Goal: Transaction & Acquisition: Purchase product/service

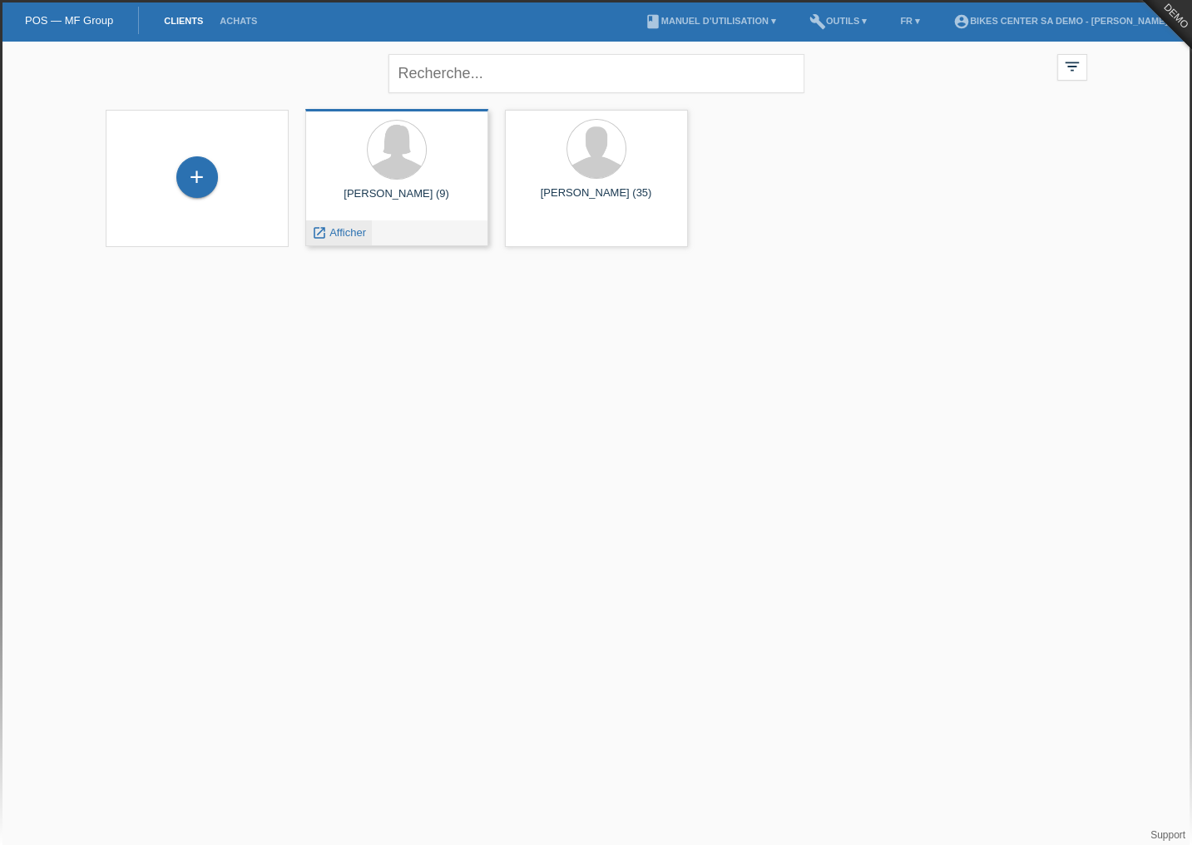
click at [343, 228] on span "Afficher" at bounding box center [347, 232] width 37 height 12
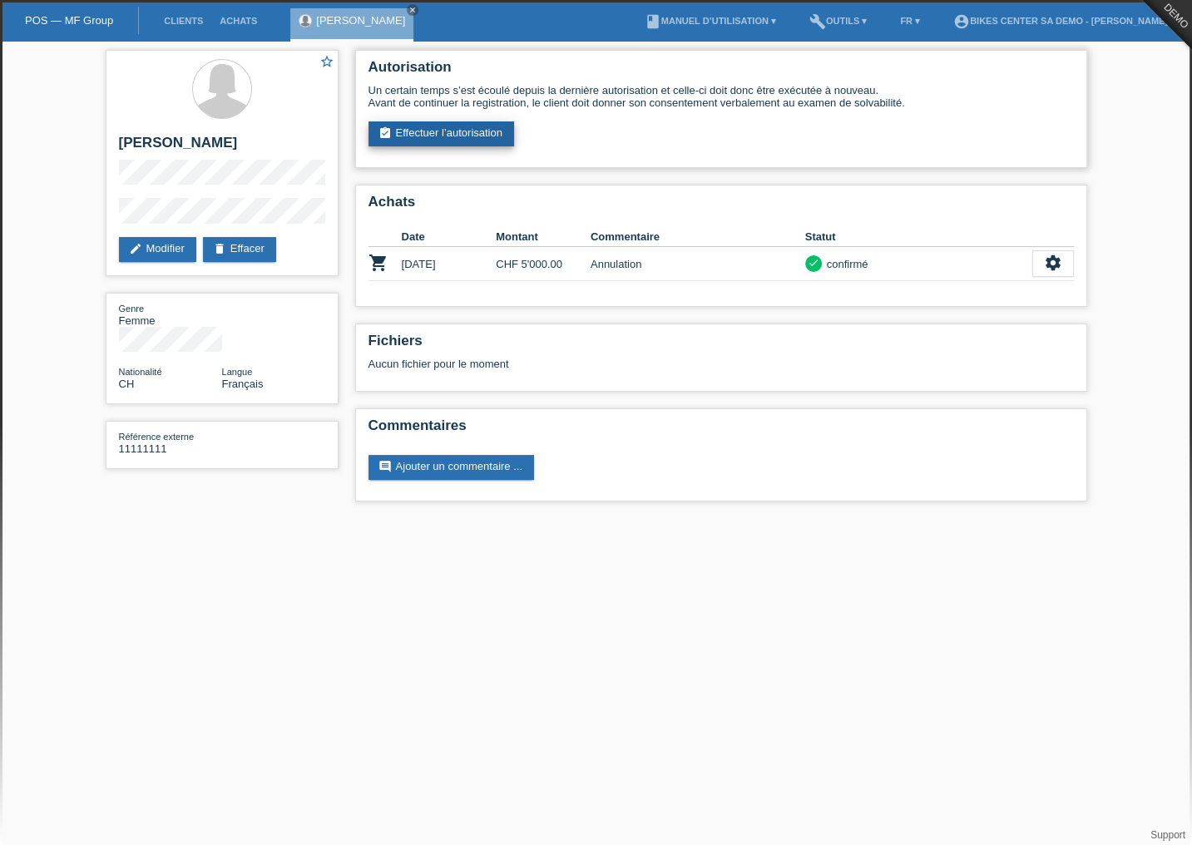
click at [452, 127] on link "assignment_turned_in Effectuer l’autorisation" at bounding box center [441, 133] width 146 height 25
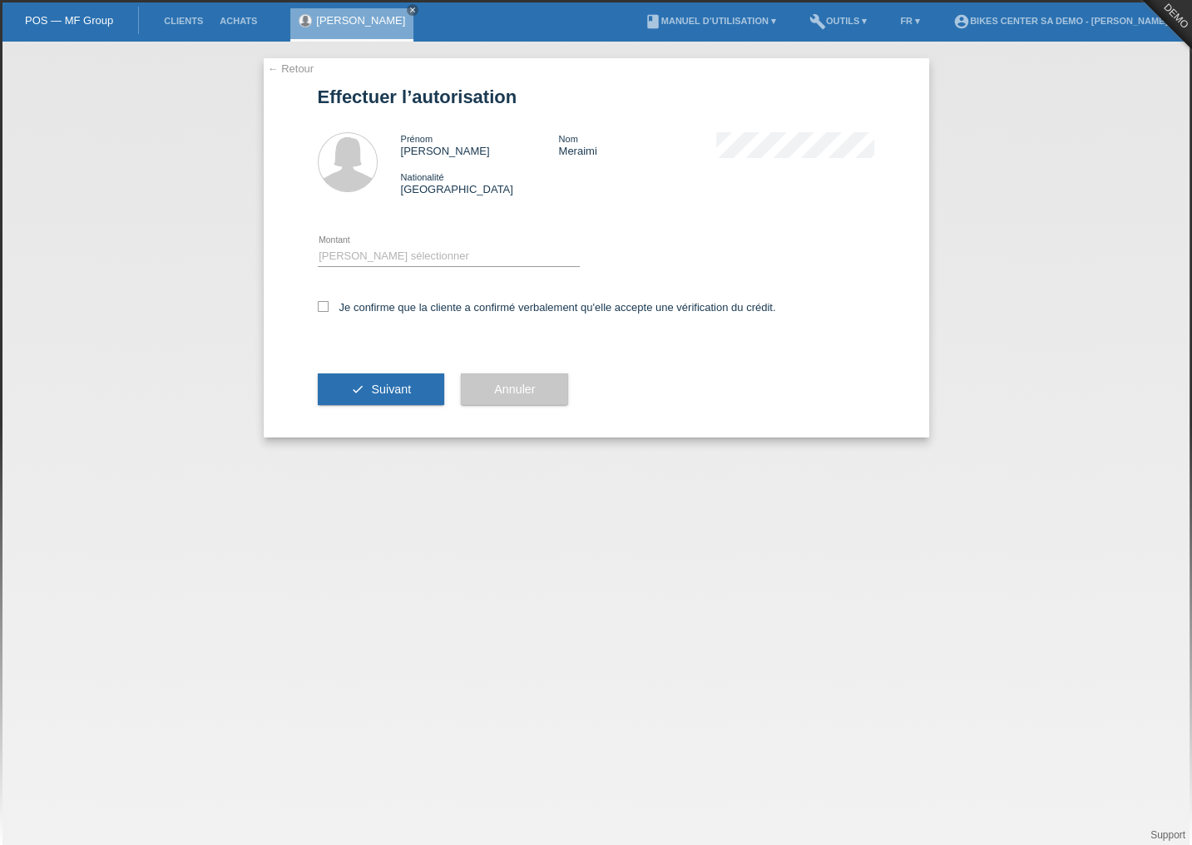
click at [316, 307] on div "← Retour Effectuer l’autorisation Prénom Sonia Nom Meraimi Nationalité Suisse e…" at bounding box center [596, 247] width 665 height 379
click at [323, 311] on icon at bounding box center [323, 306] width 11 height 11
click at [323, 311] on input "Je confirme que la cliente a confirmé verbalement qu'elle accepte une vérificat…" at bounding box center [323, 306] width 11 height 11
checkbox input "true"
click at [343, 388] on button "check Suivant" at bounding box center [381, 389] width 127 height 32
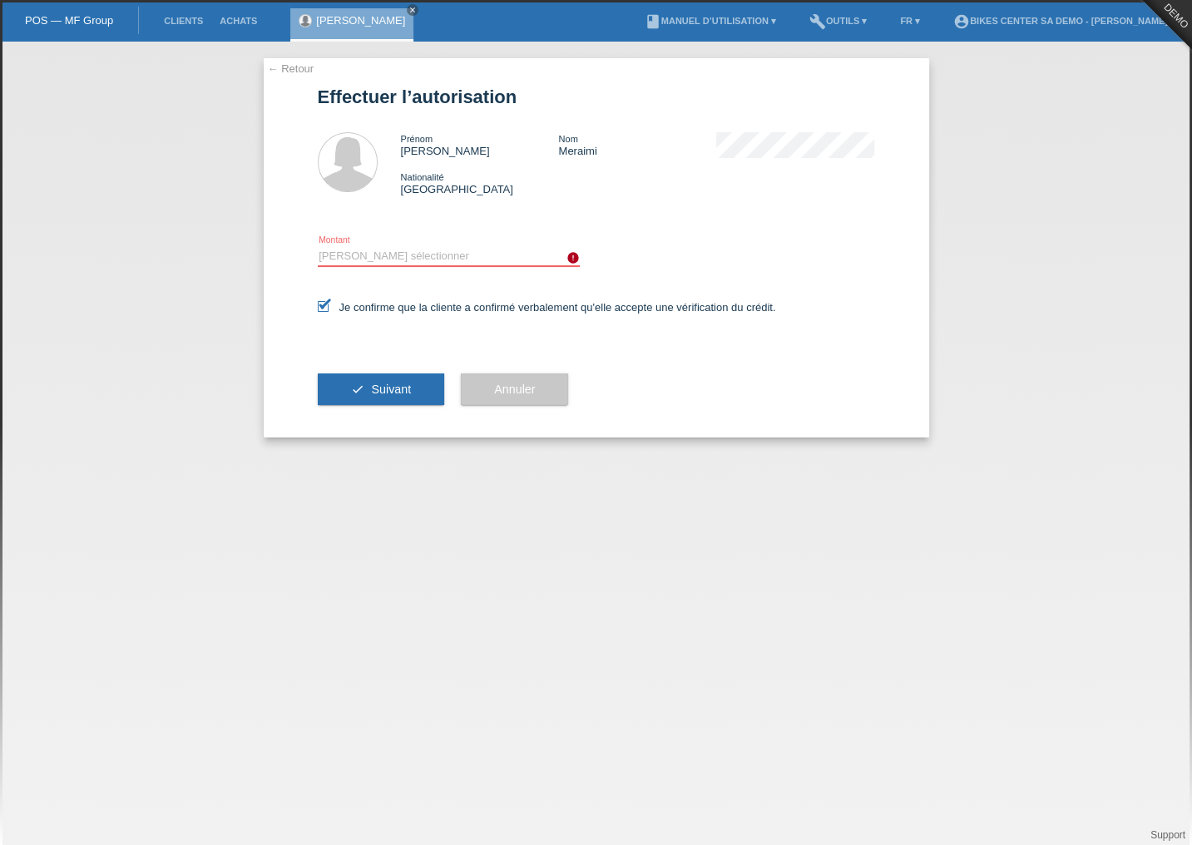
click at [429, 254] on select "Veuillez sélectionner CHF 1.00 - CHF 499.00 CHF 500.00 - CHF 1'999.00 CHF 2'000…" at bounding box center [449, 256] width 262 height 20
select select "3"
click at [318, 246] on select "Veuillez sélectionner CHF 1.00 - CHF 499.00 CHF 500.00 - CHF 1'999.00 CHF 2'000…" at bounding box center [449, 256] width 262 height 20
click at [376, 383] on span "Suivant" at bounding box center [391, 389] width 40 height 13
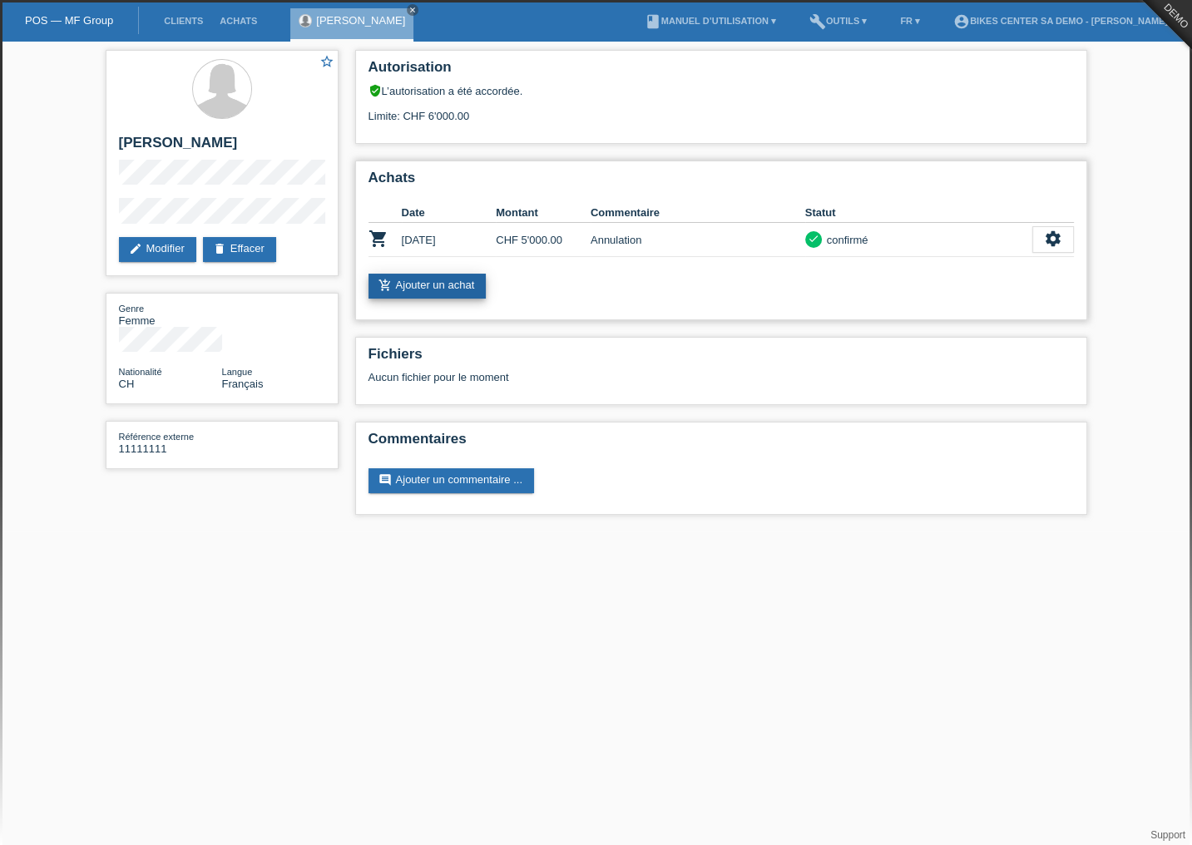
click at [399, 282] on link "add_shopping_cart Ajouter un achat" at bounding box center [427, 286] width 118 height 25
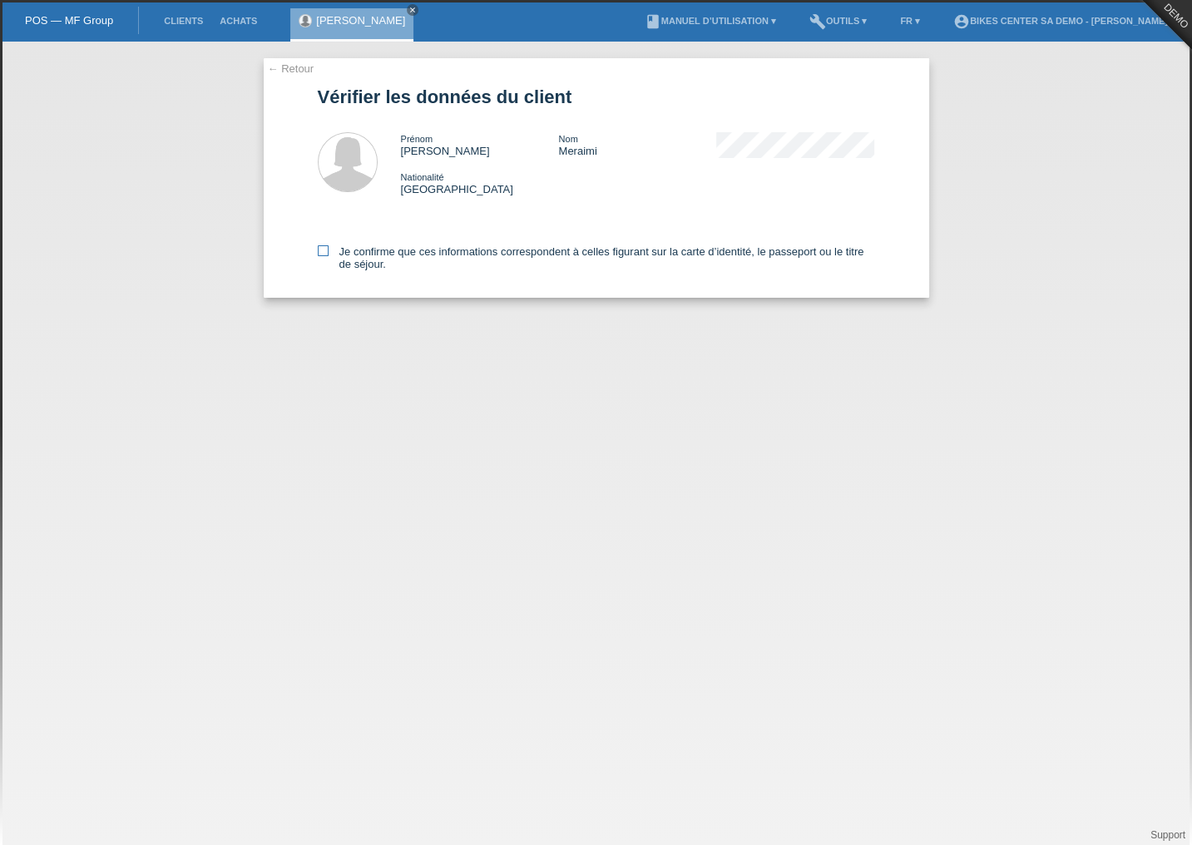
click at [329, 250] on label "Je confirme que ces informations correspondent à celles figurant sur la carte d…" at bounding box center [596, 257] width 557 height 25
click at [329, 250] on input "Je confirme que ces informations correspondent à celles figurant sur la carte d…" at bounding box center [323, 250] width 11 height 11
checkbox input "true"
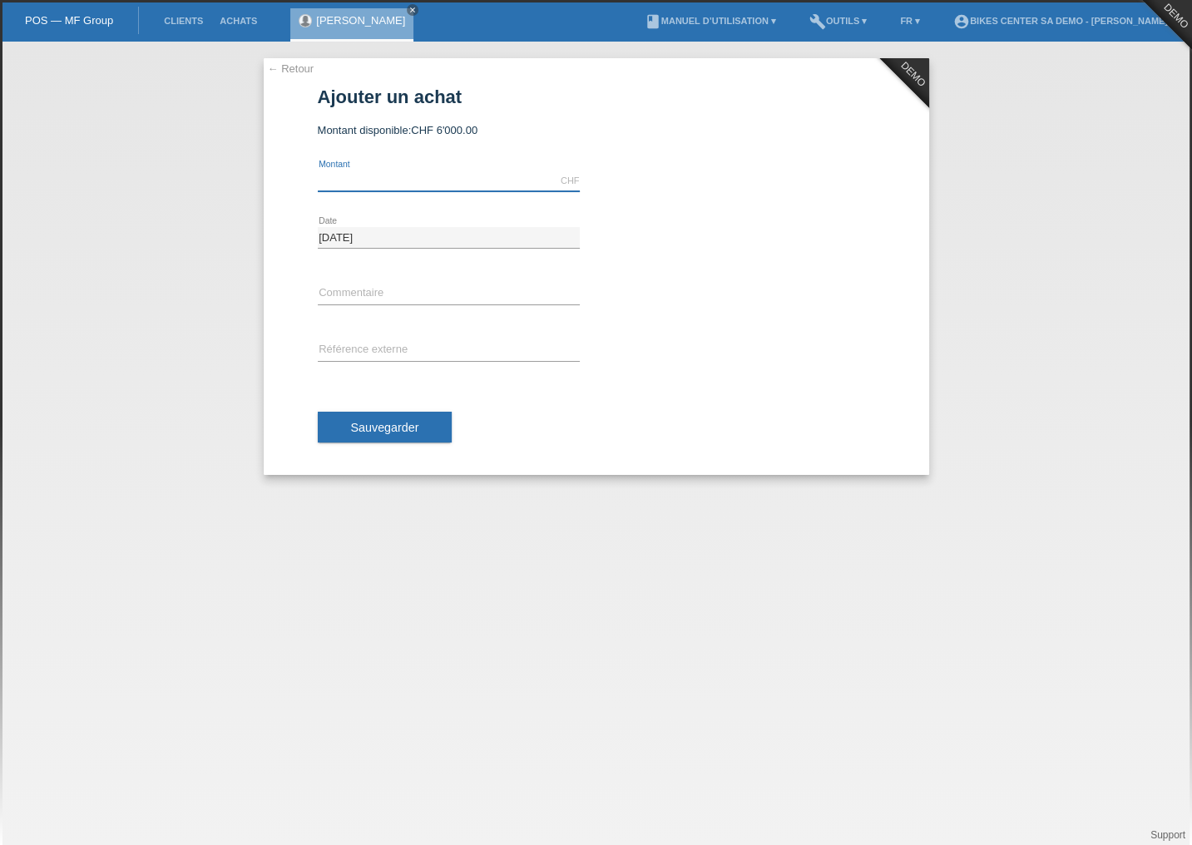
click at [397, 181] on input "text" at bounding box center [449, 181] width 262 height 21
type input "1000.00"
drag, startPoint x: 370, startPoint y: 299, endPoint x: 373, endPoint y: 308, distance: 9.7
click at [370, 299] on input "text" at bounding box center [449, 294] width 262 height 21
type input "N° bon de réservation (acompte)"
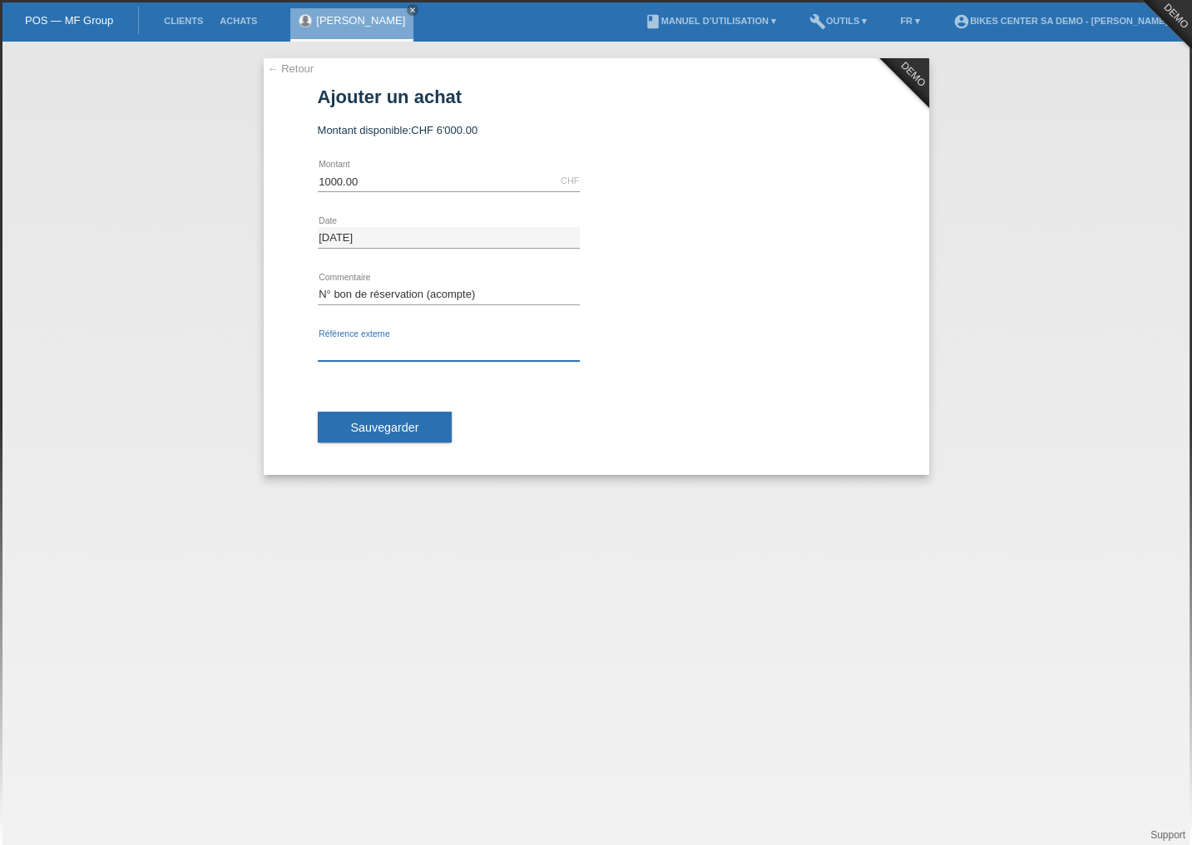
click at [378, 346] on input "text" at bounding box center [449, 350] width 262 height 21
type input "11111111"
click at [382, 423] on span "Sauvegarder" at bounding box center [385, 427] width 68 height 13
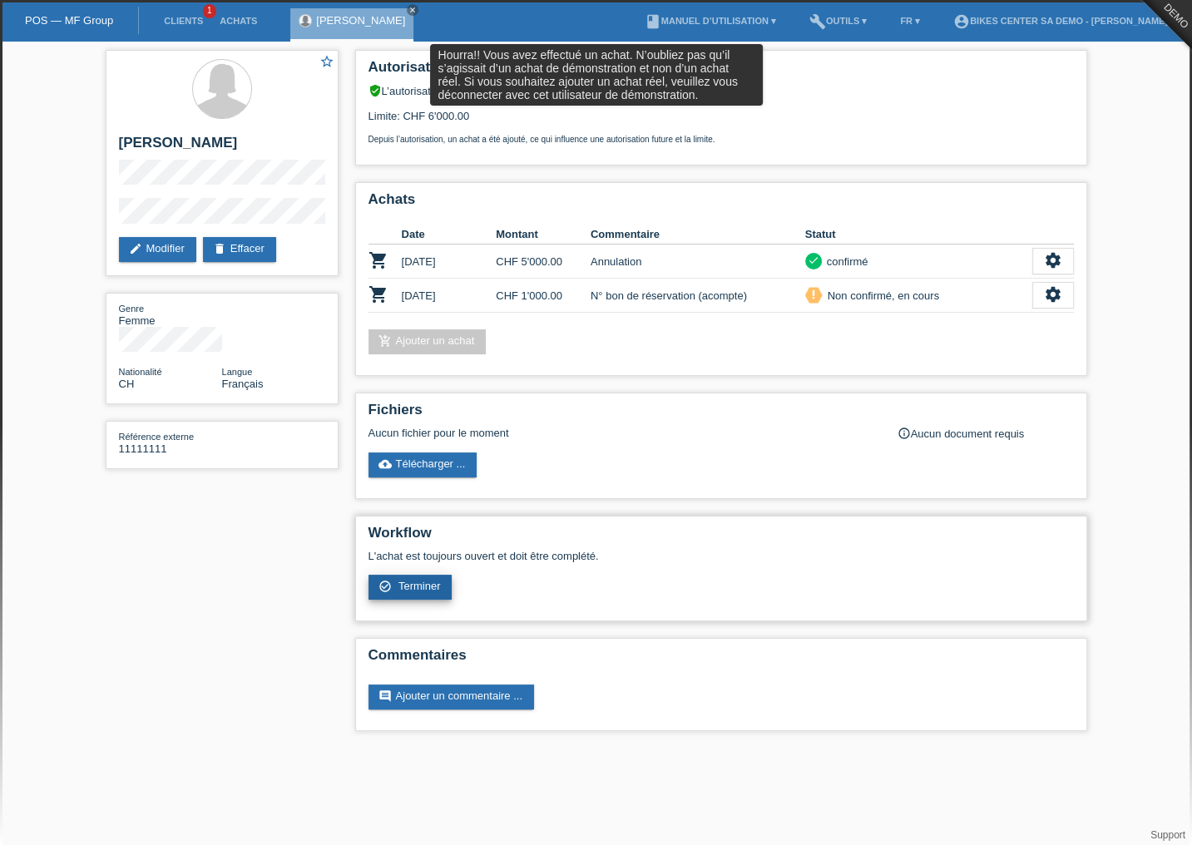
click at [426, 581] on span "Terminer" at bounding box center [419, 586] width 42 height 12
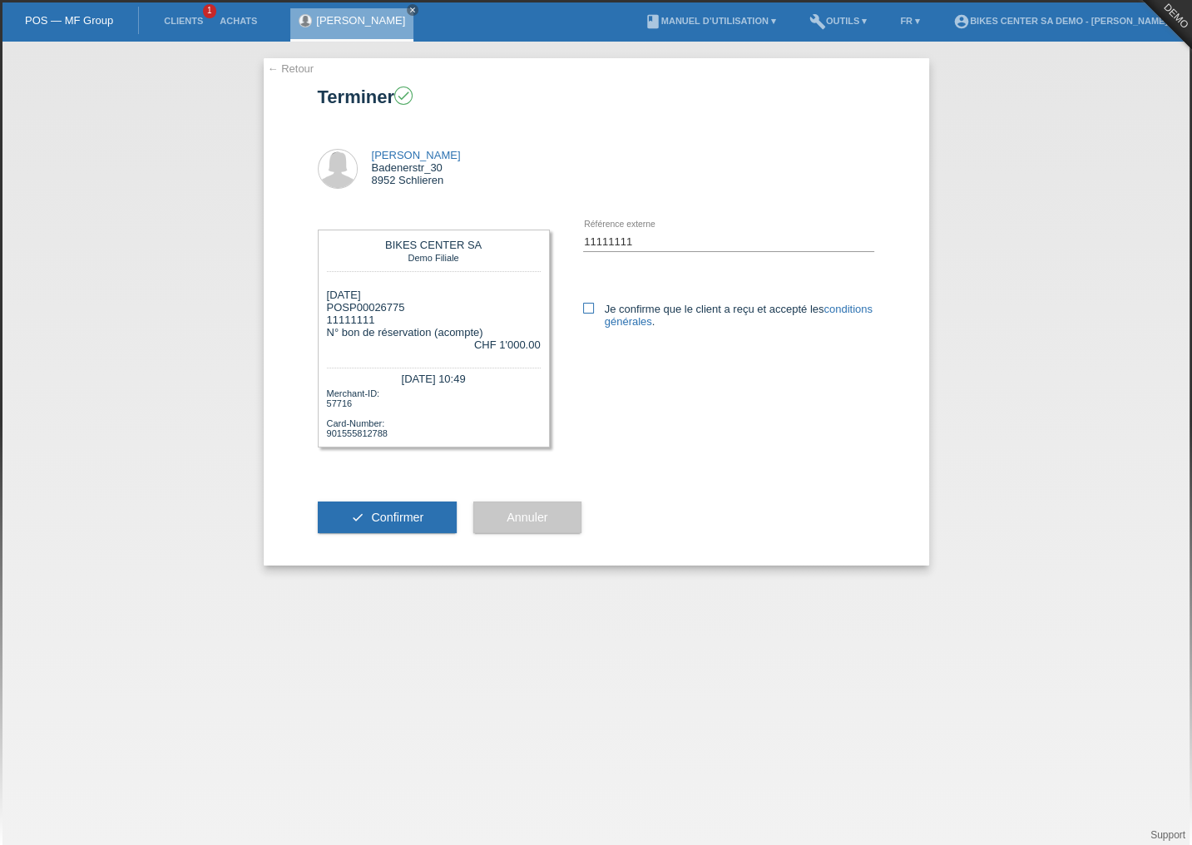
click at [633, 319] on link "conditions générales" at bounding box center [739, 315] width 268 height 25
click at [588, 310] on icon at bounding box center [588, 308] width 11 height 11
click at [588, 310] on input "Je confirme que le client a reçu et accepté les conditions générales ." at bounding box center [588, 308] width 11 height 11
checkbox input "true"
click at [431, 508] on button "check Confirmer" at bounding box center [388, 518] width 140 height 32
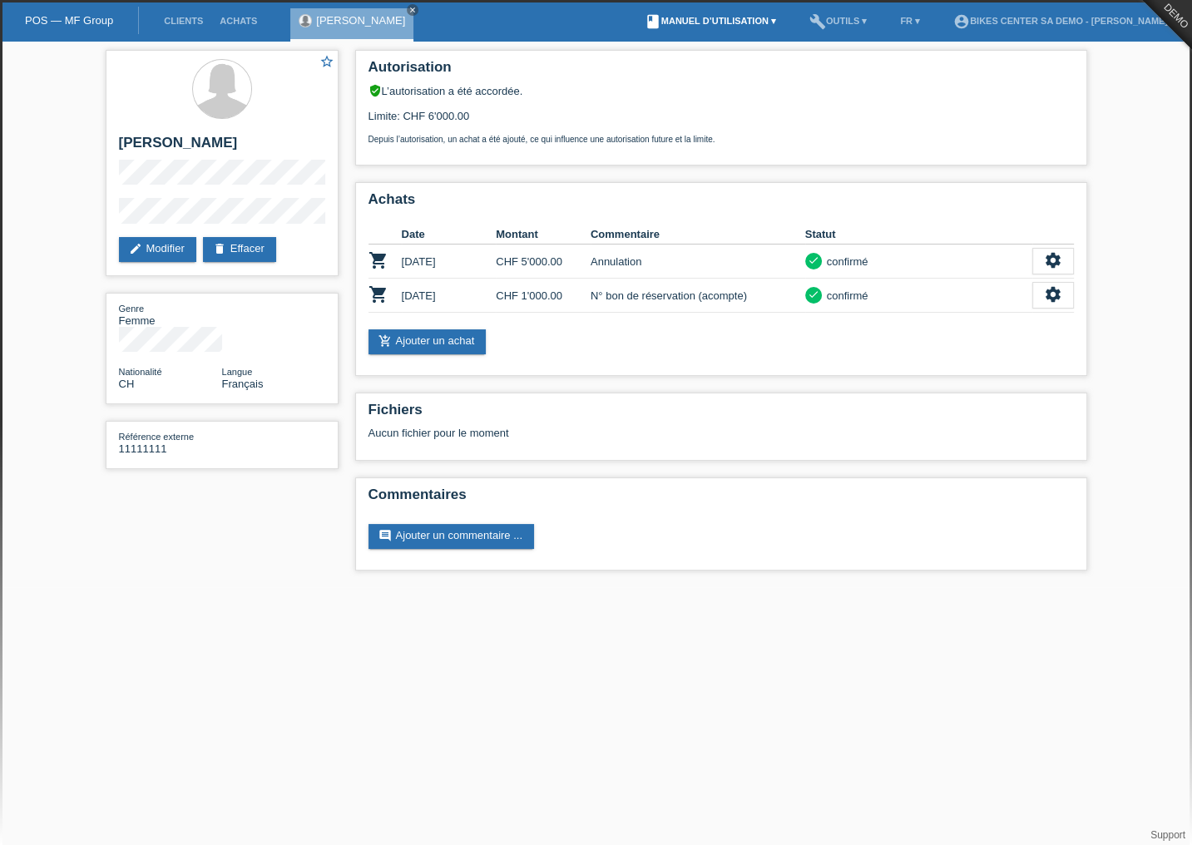
click at [744, 22] on link "book Manuel d’utilisation ▾" at bounding box center [710, 21] width 148 height 10
click at [702, 57] on span "Manuel d’utilisation sans LCC" at bounding box center [695, 64] width 147 height 20
drag, startPoint x: 532, startPoint y: 726, endPoint x: 532, endPoint y: 714, distance: 12.5
click at [532, 587] on html "POS — MF Group Clients Achats Sonia Meraimi close menu account_circle" at bounding box center [596, 293] width 1192 height 587
click at [719, 22] on link "book Manuel d’utilisation ▾" at bounding box center [710, 21] width 148 height 10
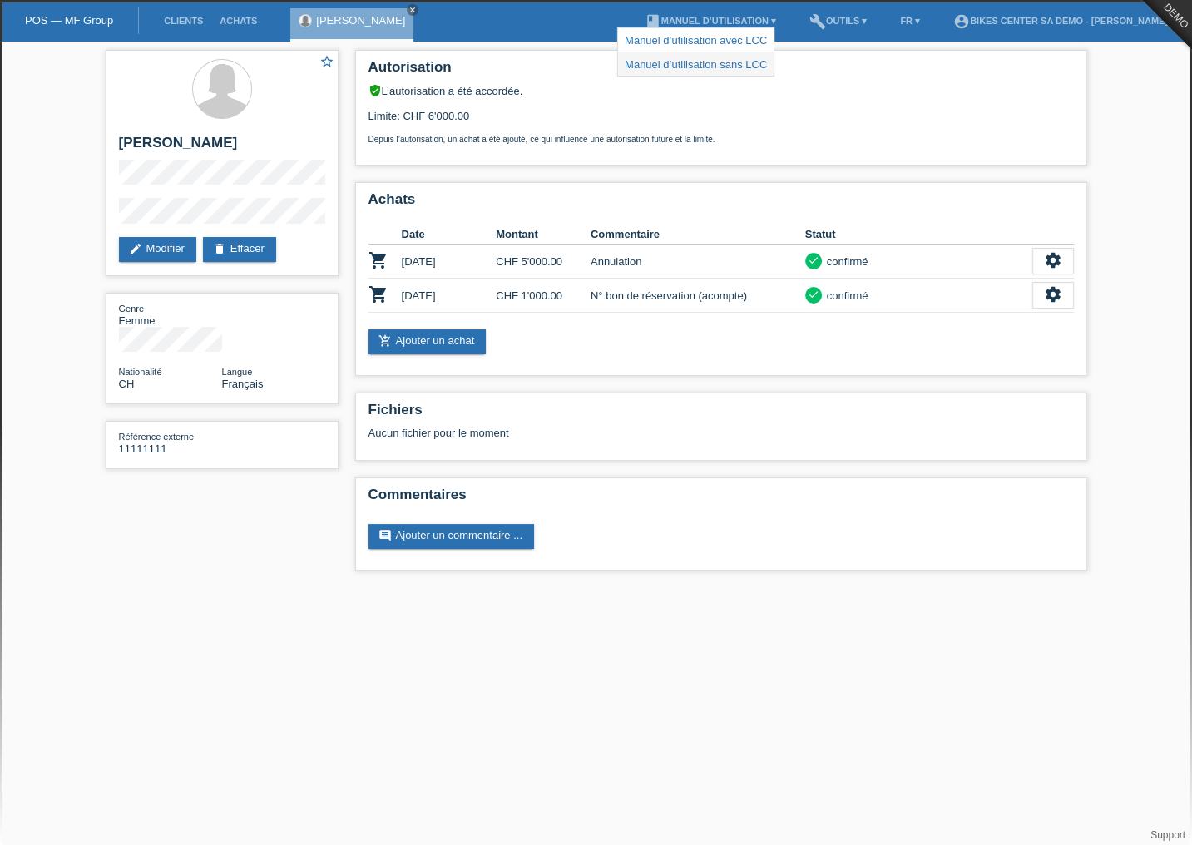
click at [720, 68] on link "Manuel d’utilisation sans LCC" at bounding box center [696, 64] width 142 height 12
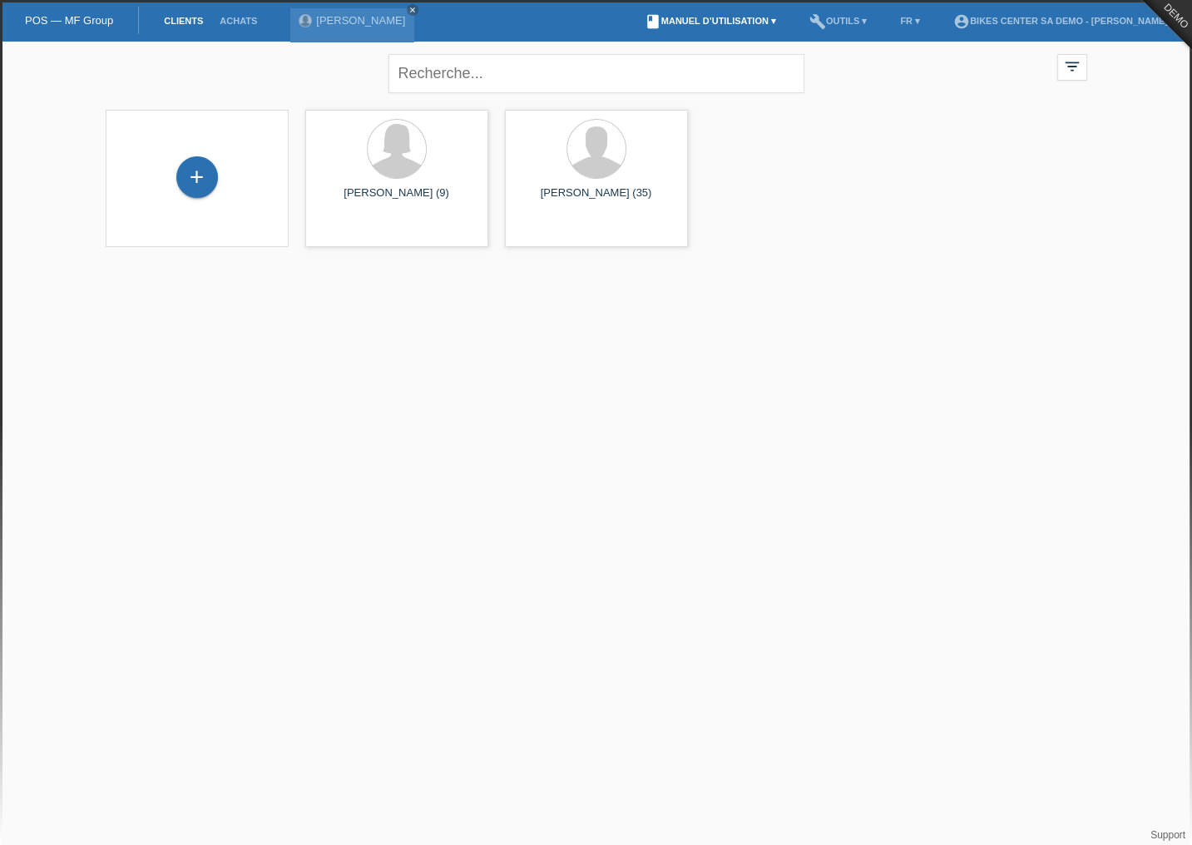
click at [719, 21] on link "book Manuel d’utilisation ▾" at bounding box center [710, 21] width 148 height 10
click at [704, 67] on link "Manuel d’utilisation sans LCC" at bounding box center [696, 64] width 142 height 12
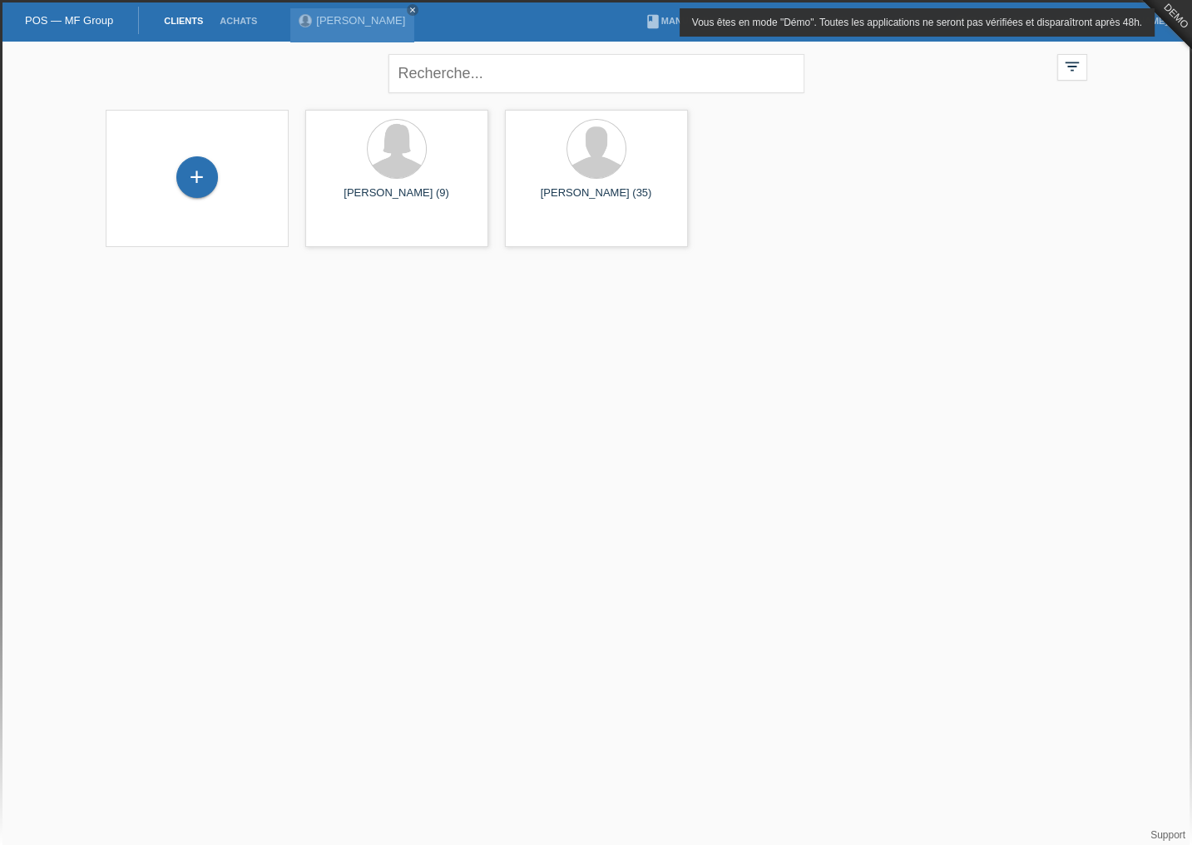
click at [1098, 25] on div "Vous êtes en mode "Démo". Toutes les applications ne seront pas vérifiées et di…" at bounding box center [917, 22] width 475 height 28
click at [1135, 17] on div "Vous êtes en mode "Démo". Toutes les applications ne seront pas vérifiées et di…" at bounding box center [917, 22] width 475 height 28
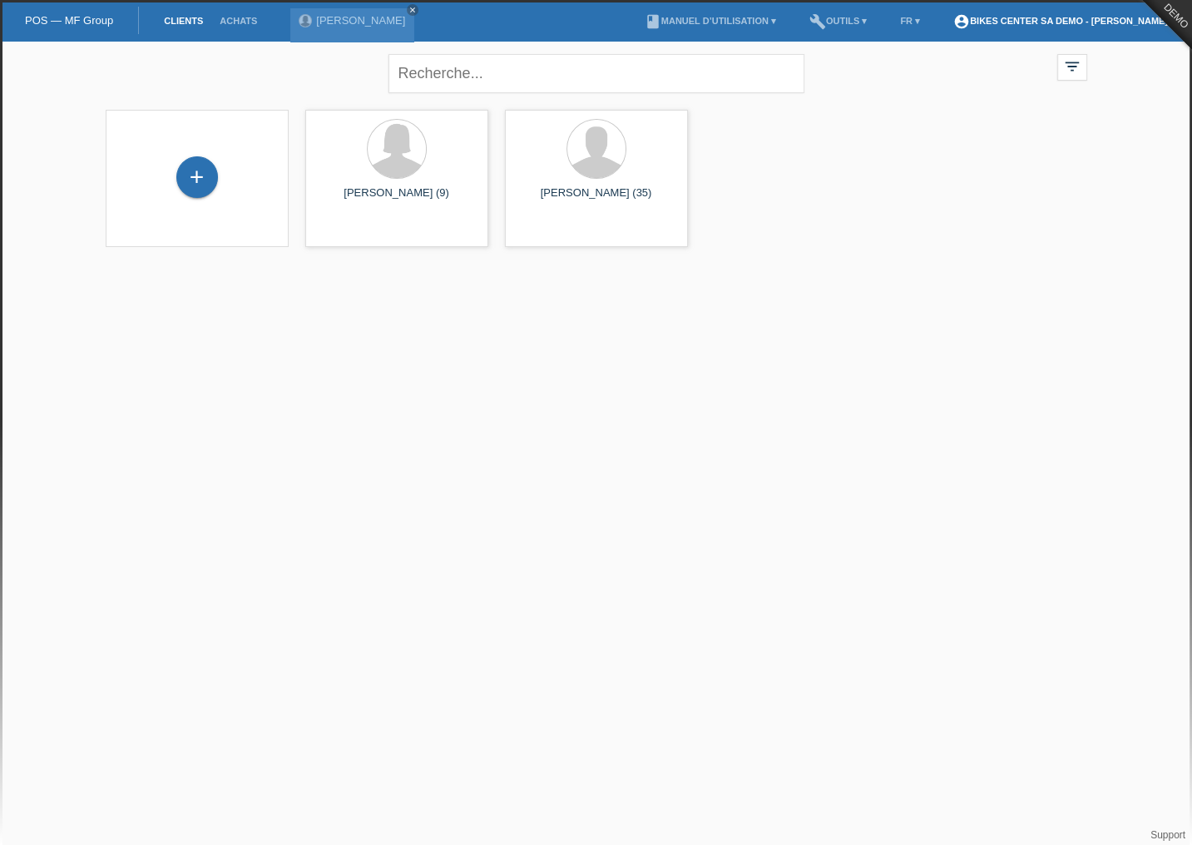
click at [1161, 22] on link "account_circle BIKES CENTER SA Demo - [PERSON_NAME] ▾" at bounding box center [1064, 21] width 239 height 10
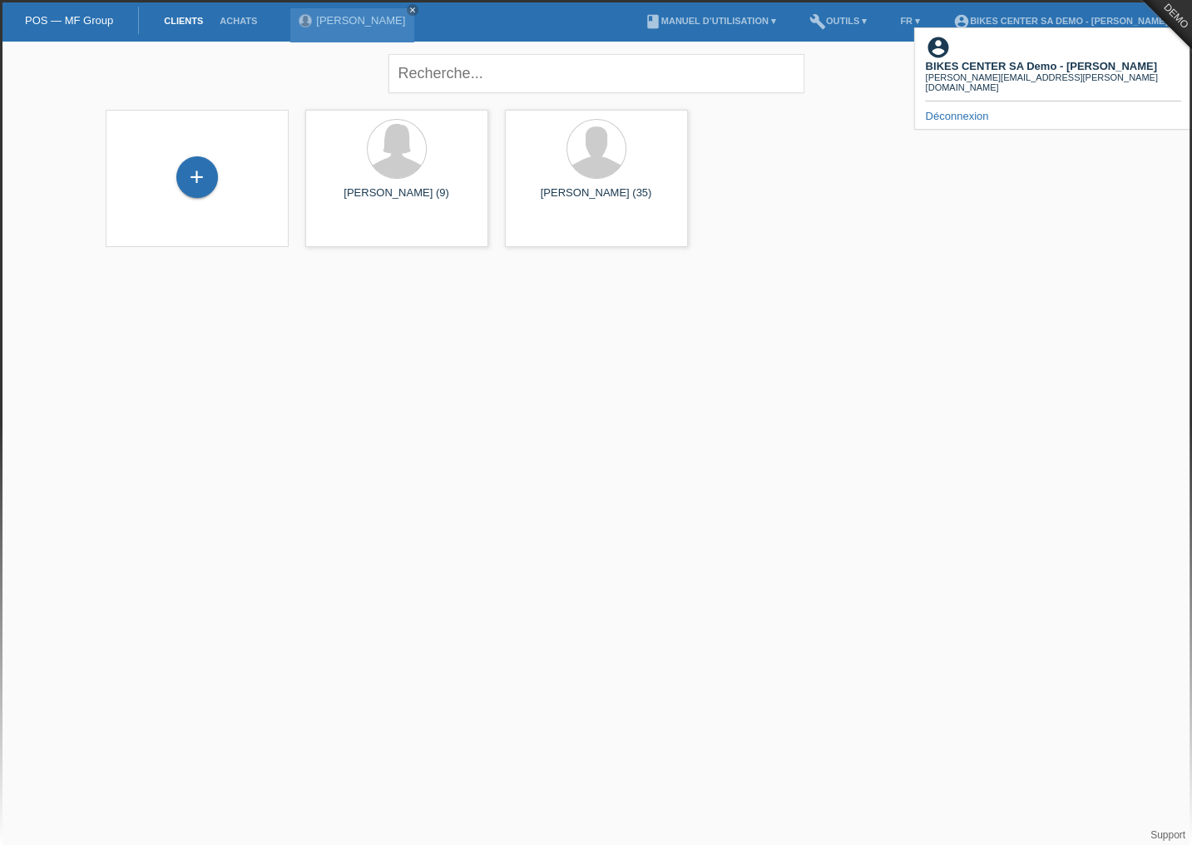
click at [972, 110] on link "Déconnexion" at bounding box center [956, 116] width 63 height 12
